Goal: Task Accomplishment & Management: Use online tool/utility

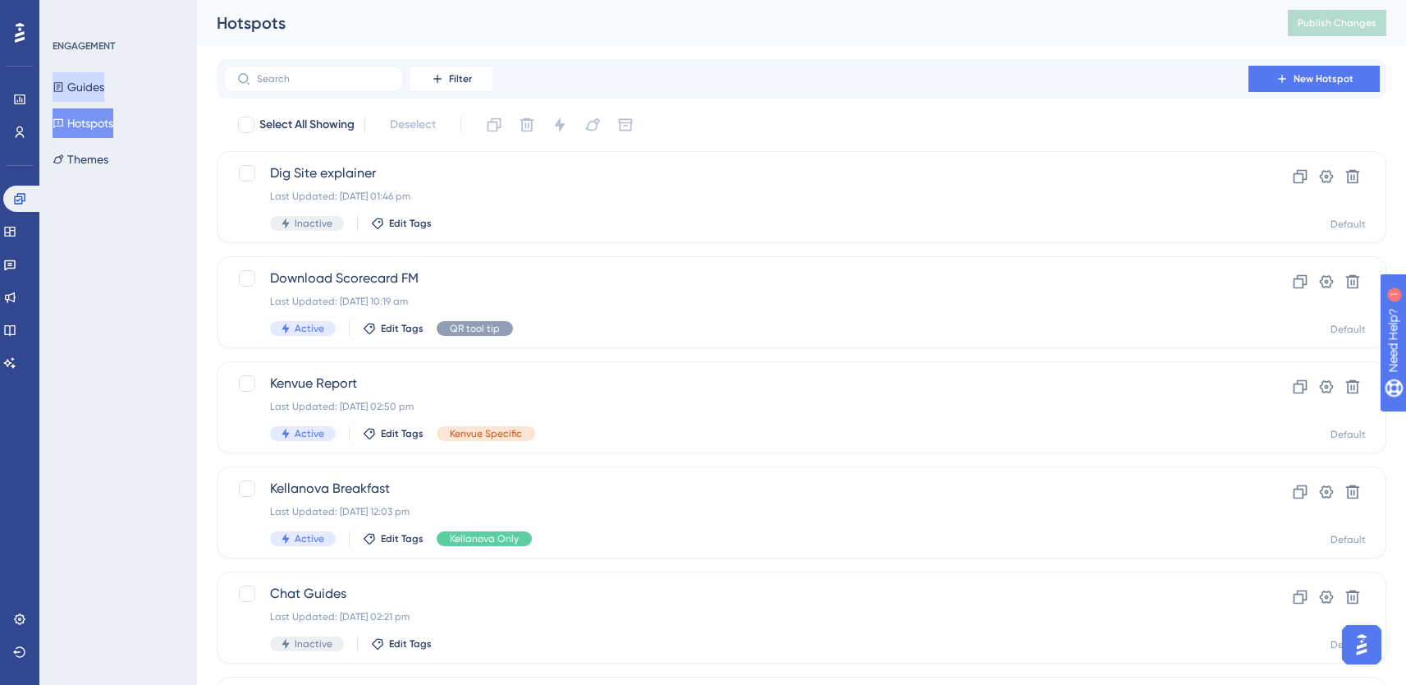
click at [88, 72] on button "Guides" at bounding box center [79, 87] width 52 height 30
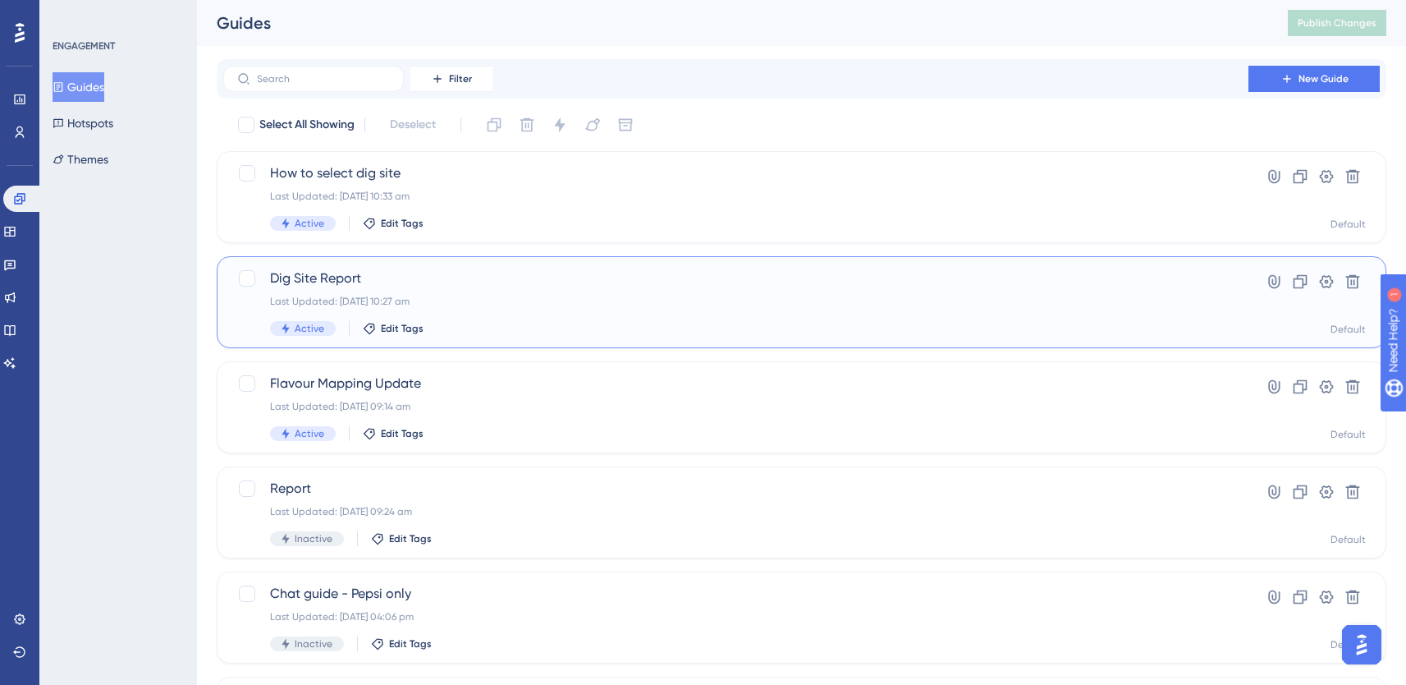
click at [369, 282] on span "Dig Site Report" at bounding box center [736, 278] width 932 height 20
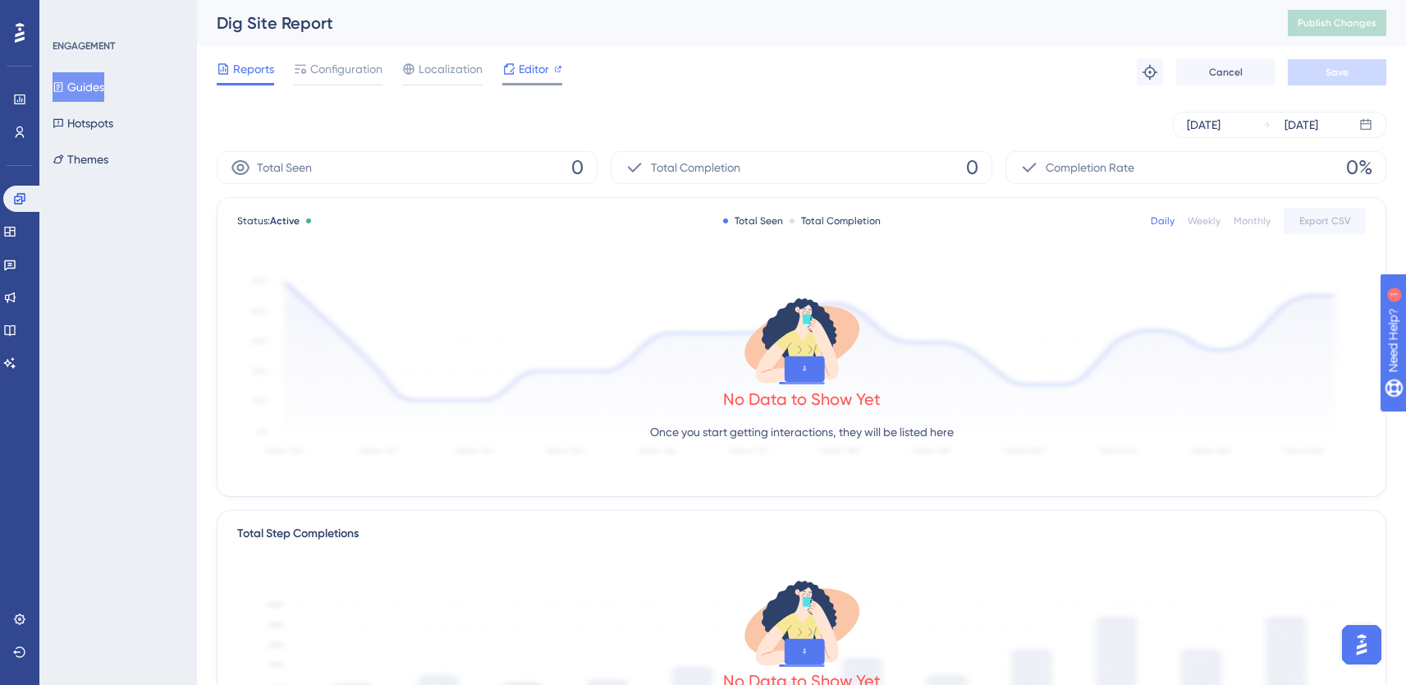
click at [524, 70] on span "Editor" at bounding box center [534, 69] width 30 height 20
click at [80, 141] on div "Guides Hotspots Themes" at bounding box center [119, 123] width 133 height 102
click at [87, 129] on button "Hotspots" at bounding box center [83, 123] width 61 height 30
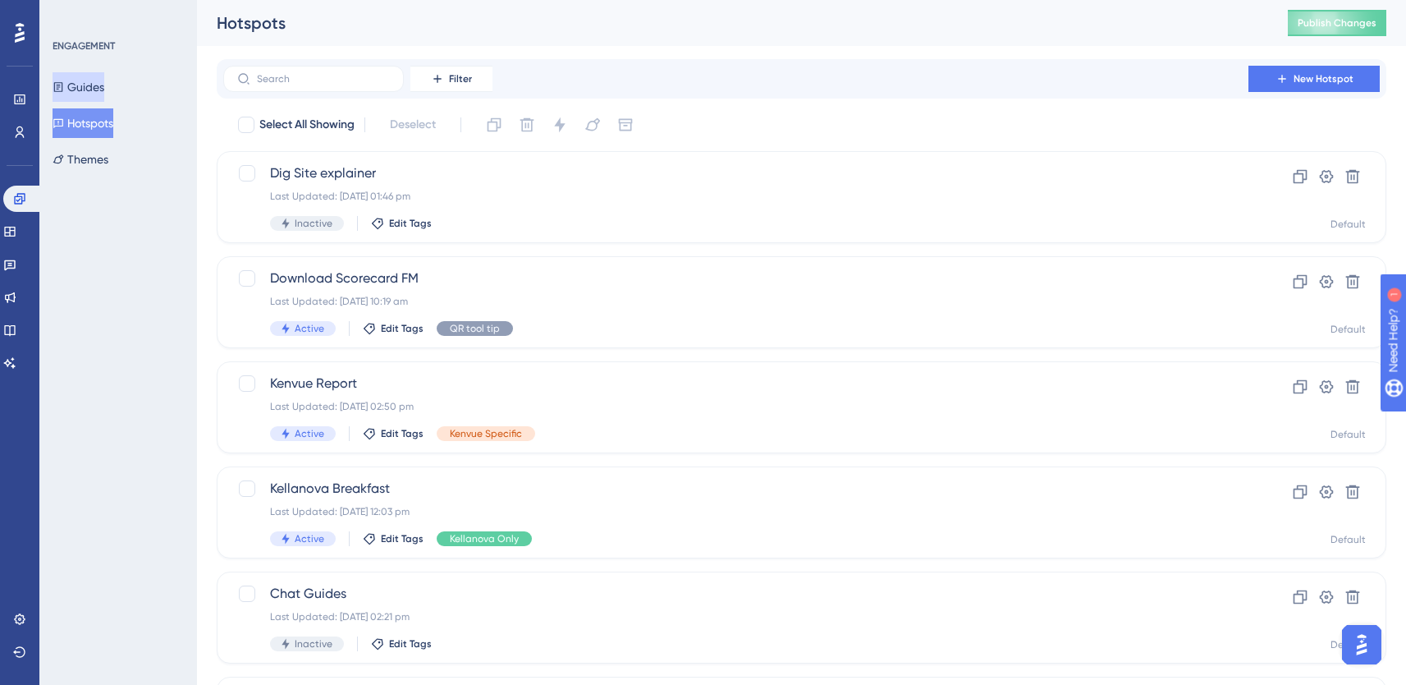
click at [85, 87] on button "Guides" at bounding box center [79, 87] width 52 height 30
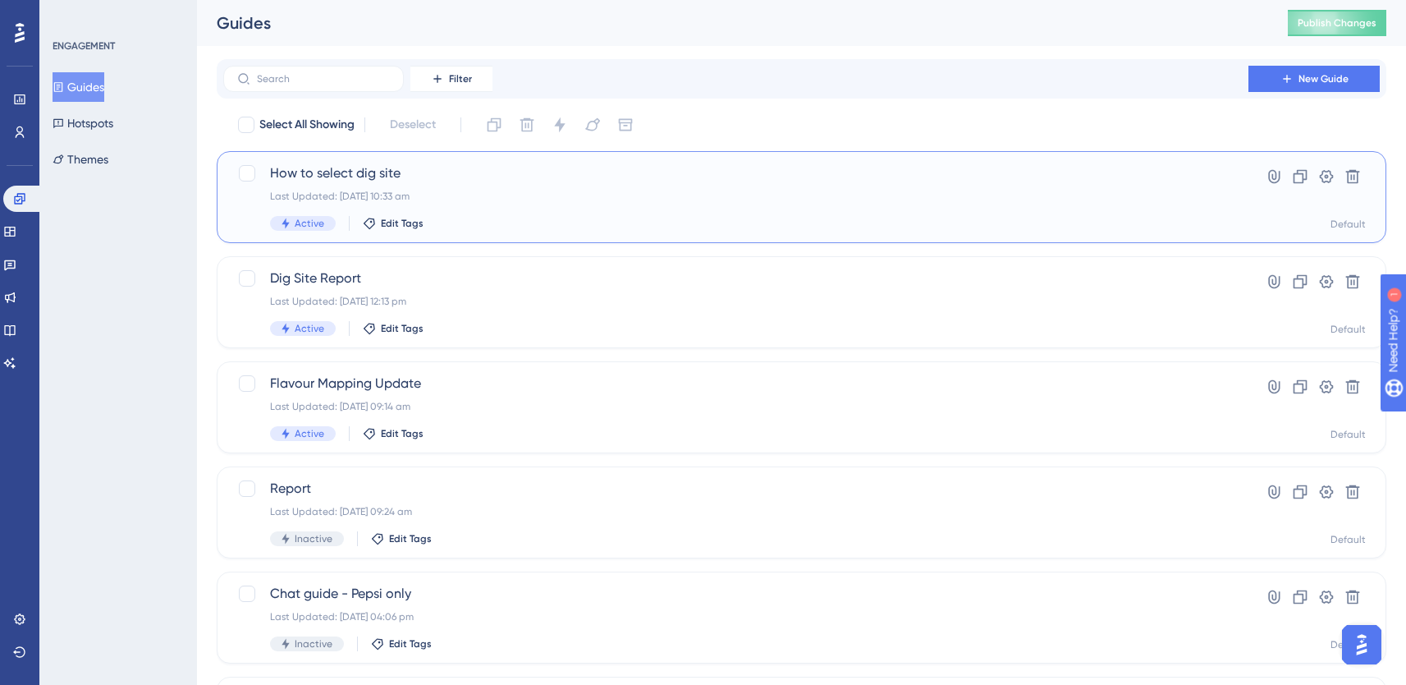
click at [408, 184] on div "How to select dig site Last Updated: [DATE] 10:33 am Active Edit Tags" at bounding box center [736, 196] width 932 height 67
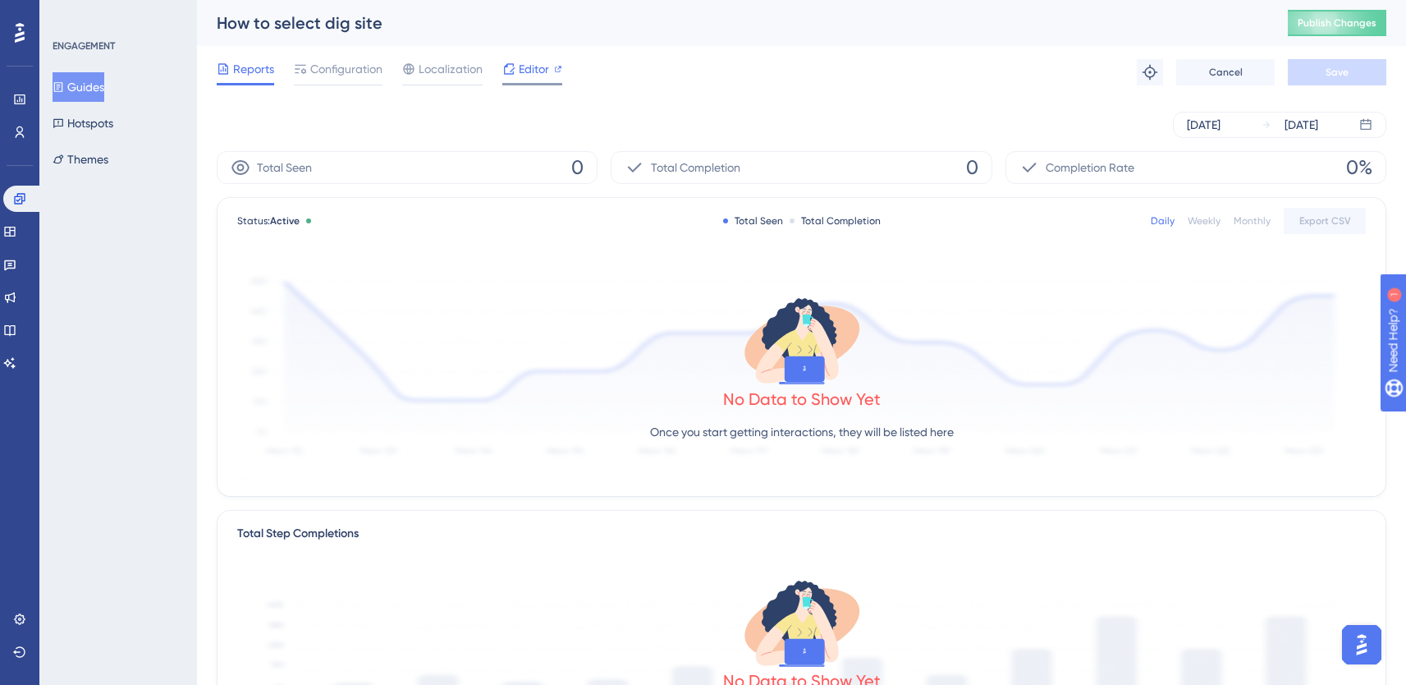
click at [522, 62] on span "Editor" at bounding box center [534, 69] width 30 height 20
